Goal: Task Accomplishment & Management: Use online tool/utility

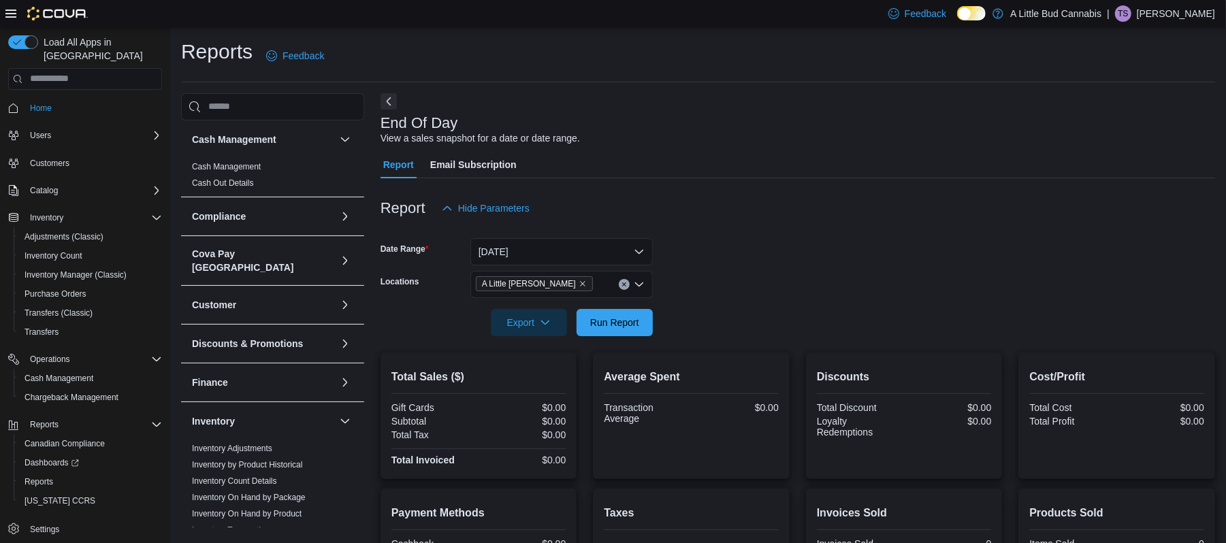
scroll to position [475, 0]
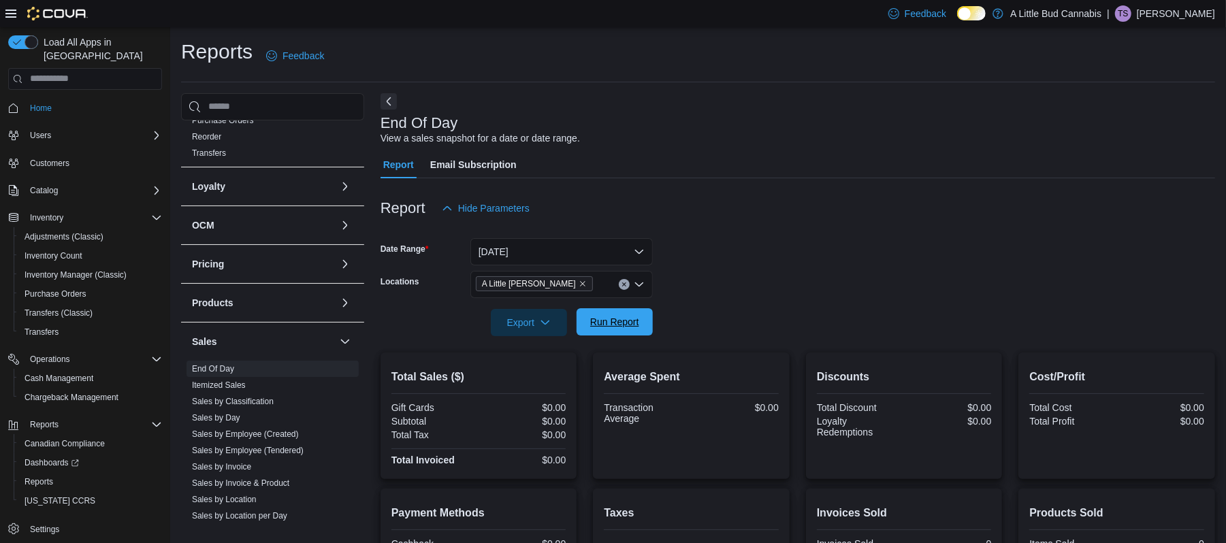
click at [609, 328] on span "Run Report" at bounding box center [614, 322] width 49 height 14
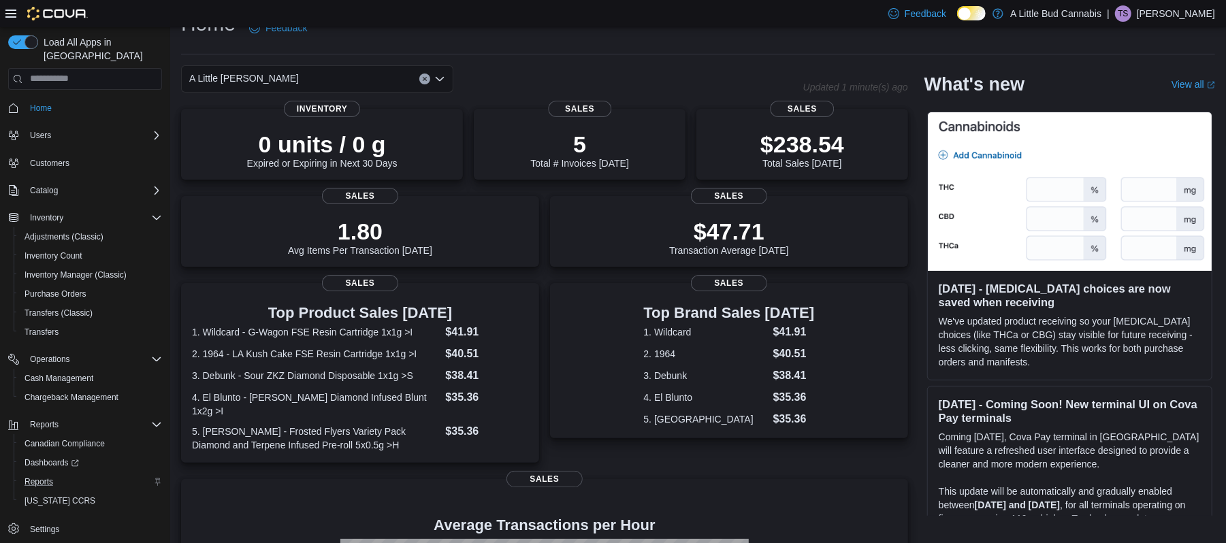
scroll to position [29, 0]
click at [30, 476] on span "Reports" at bounding box center [39, 481] width 29 height 11
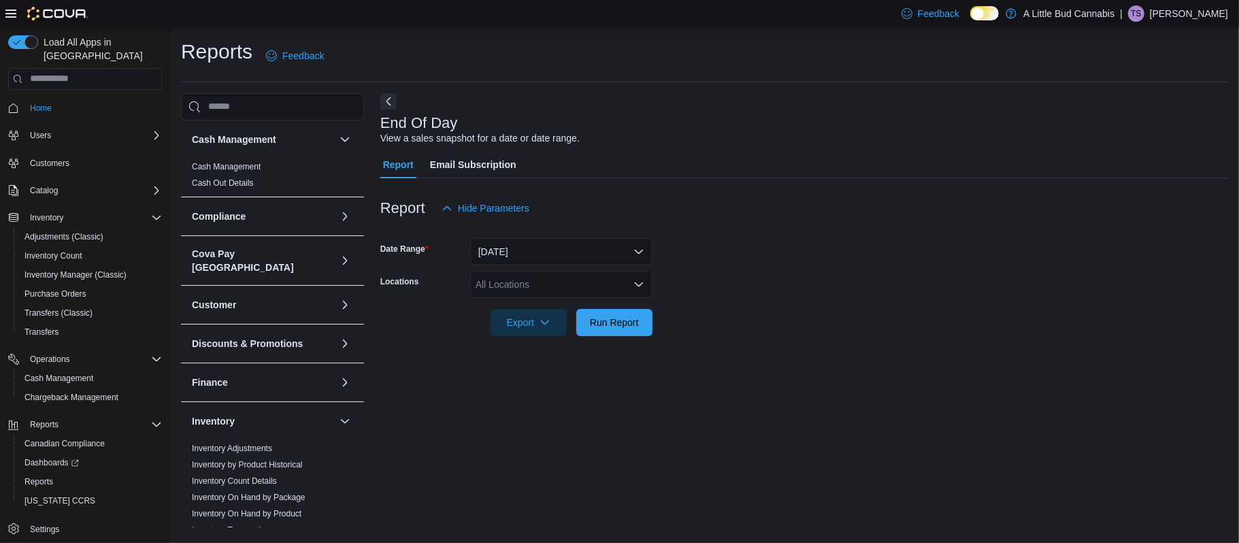
click at [534, 289] on div "All Locations" at bounding box center [561, 284] width 182 height 27
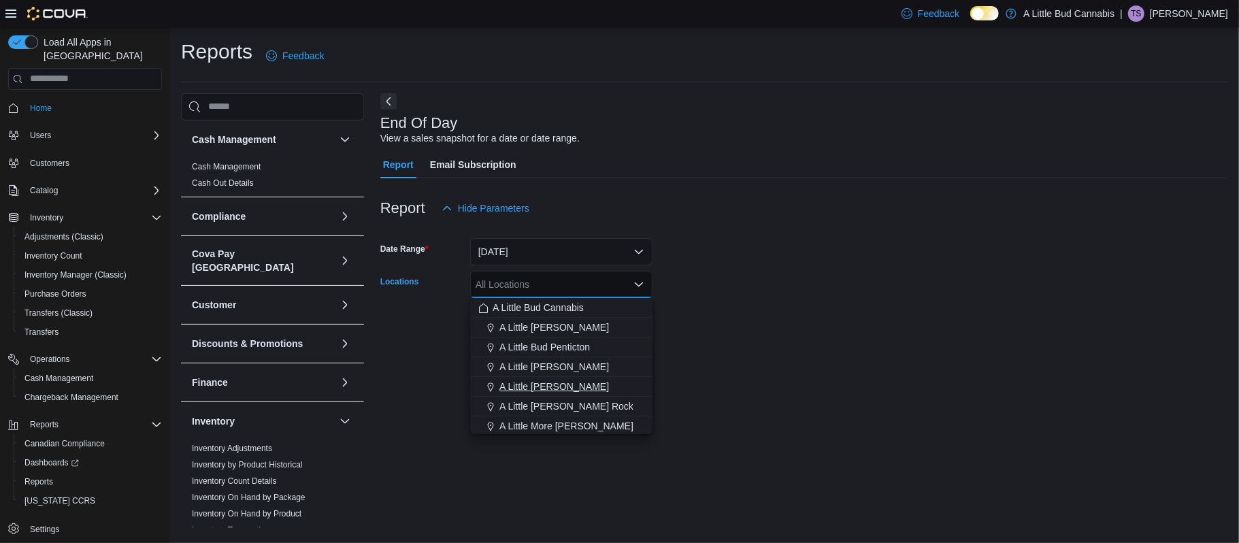
click at [553, 385] on span "A Little [PERSON_NAME]" at bounding box center [555, 387] width 110 height 14
click at [706, 370] on div "End Of Day View a sales snapshot for a date or date range. Report Email Subscri…" at bounding box center [804, 310] width 848 height 435
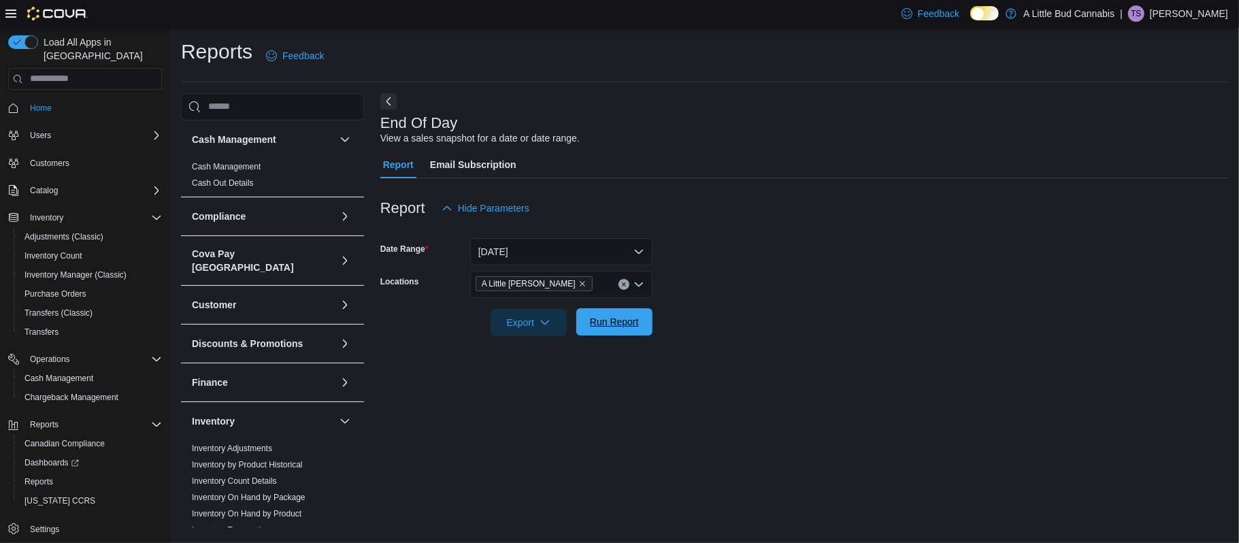
click at [619, 317] on span "Run Report" at bounding box center [614, 322] width 49 height 14
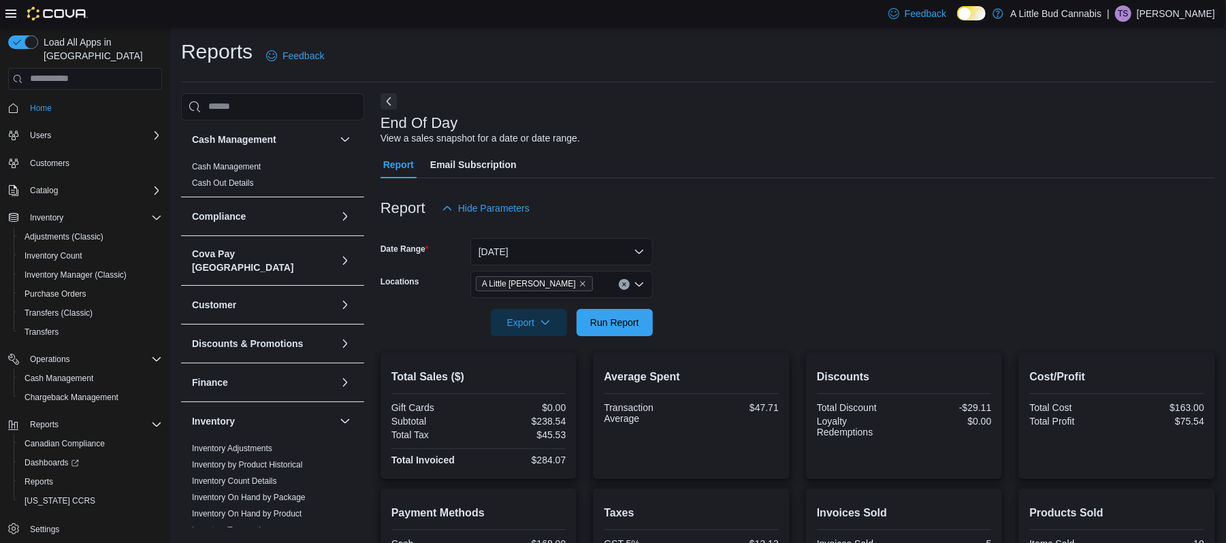
scroll to position [172, 0]
